Goal: Task Accomplishment & Management: Use online tool/utility

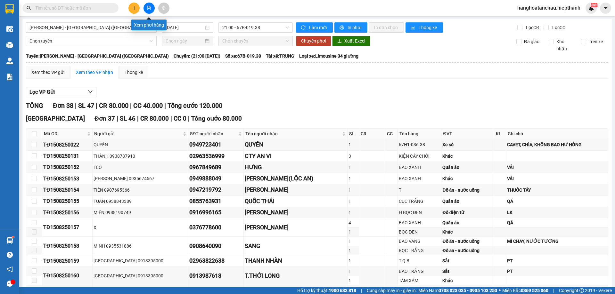
click at [152, 11] on button at bounding box center [148, 8] width 11 height 11
click at [74, 29] on span "[PERSON_NAME] - [GEOGRAPHIC_DATA] ([GEOGRAPHIC_DATA])" at bounding box center [90, 28] width 123 height 10
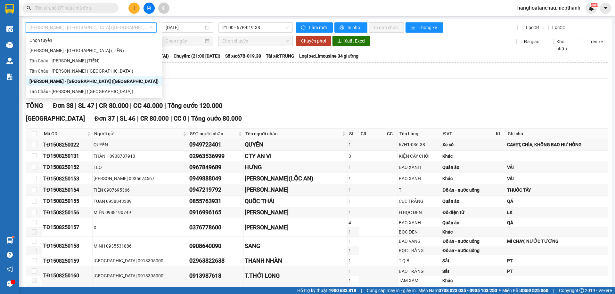
click at [52, 85] on div "[PERSON_NAME] - [GEOGRAPHIC_DATA] ([GEOGRAPHIC_DATA])" at bounding box center [93, 81] width 129 height 7
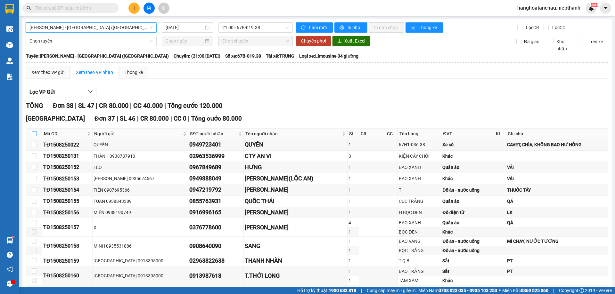
click at [33, 133] on input "checkbox" at bounding box center [34, 133] width 5 height 5
checkbox input "true"
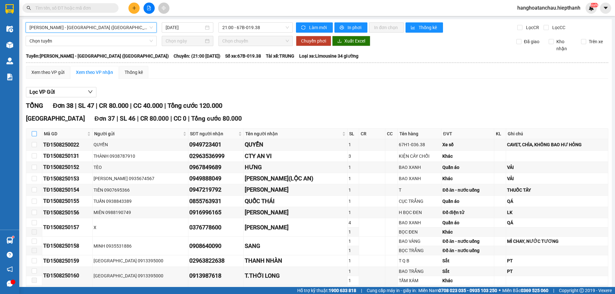
checkbox input "true"
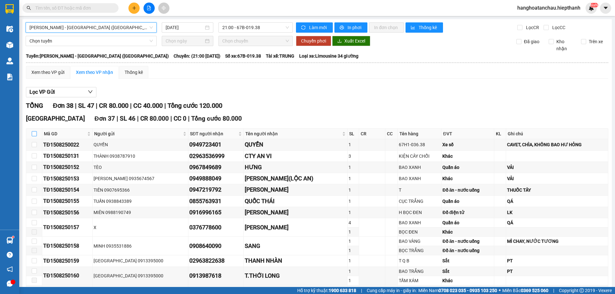
checkbox input "true"
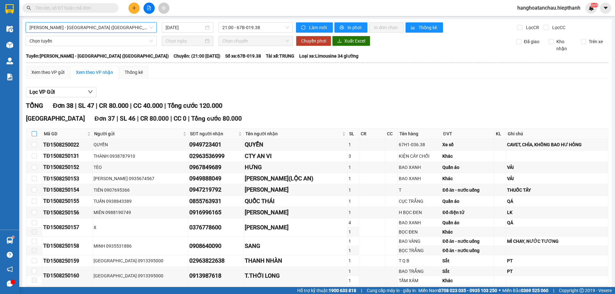
checkbox input "true"
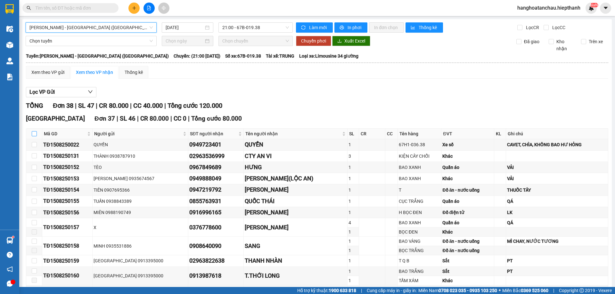
checkbox input "true"
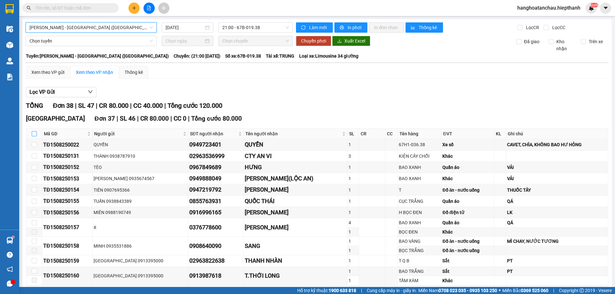
checkbox input "true"
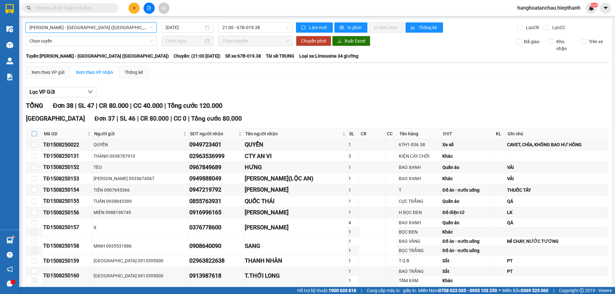
checkbox input "true"
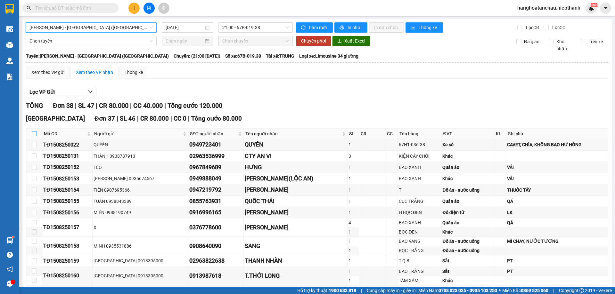
checkbox input "true"
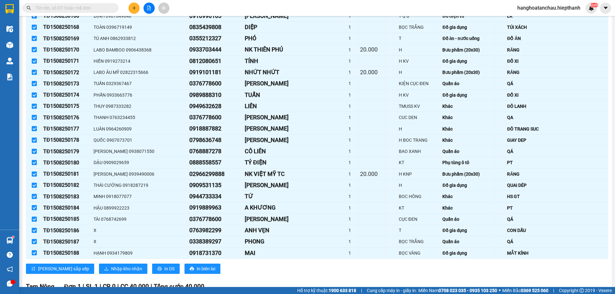
scroll to position [385, 0]
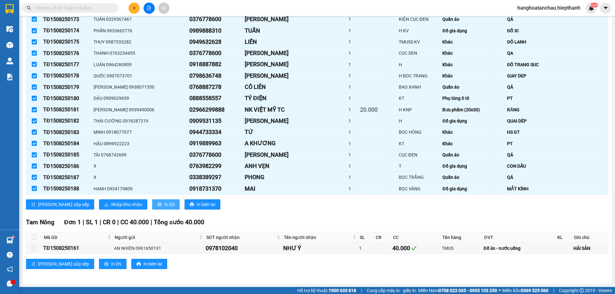
click at [157, 206] on icon "printer" at bounding box center [159, 204] width 4 height 4
click at [164, 203] on span "In DS" at bounding box center [169, 204] width 10 height 7
click at [164, 206] on span "In DS" at bounding box center [169, 204] width 10 height 7
